Goal: Register for event/course

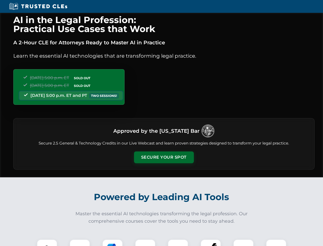
click at [164, 157] on button "Secure Your Spot" at bounding box center [164, 157] width 60 height 12
click at [47, 242] on img at bounding box center [47, 249] width 15 height 15
click at [80, 242] on div at bounding box center [80, 249] width 20 height 20
